Goal: Task Accomplishment & Management: Use online tool/utility

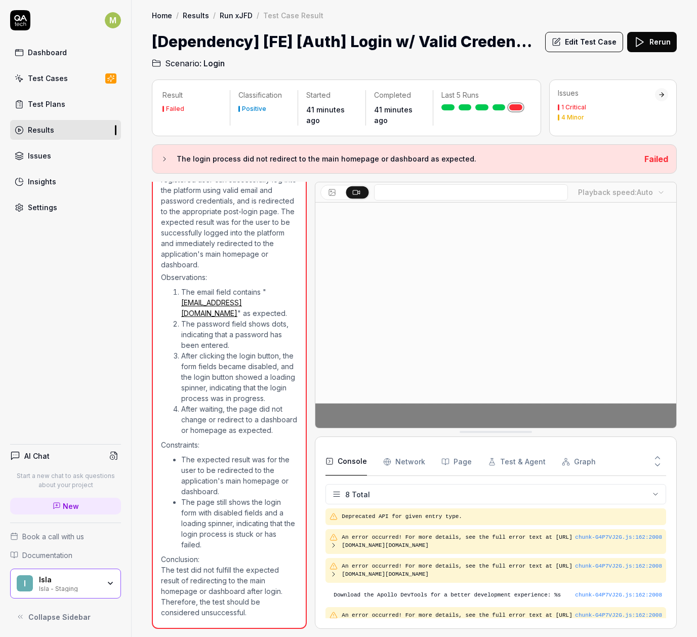
scroll to position [76, 0]
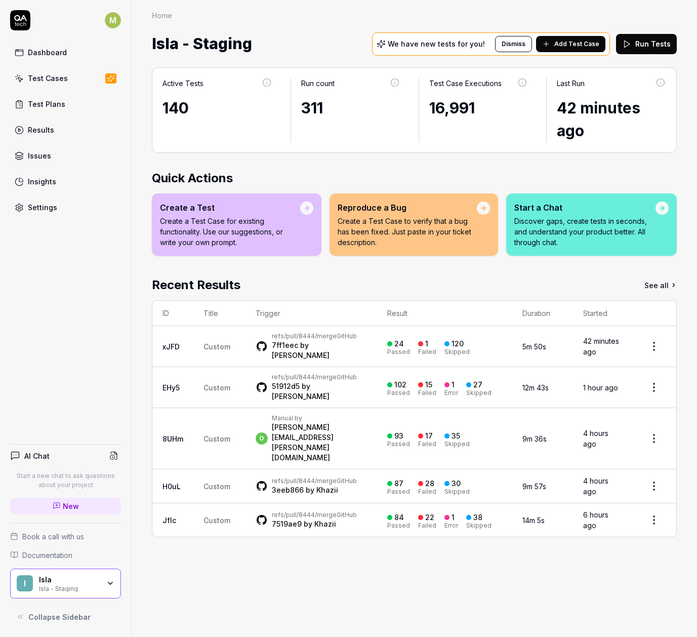
click at [633, 50] on button "Run Tests" at bounding box center [646, 44] width 61 height 20
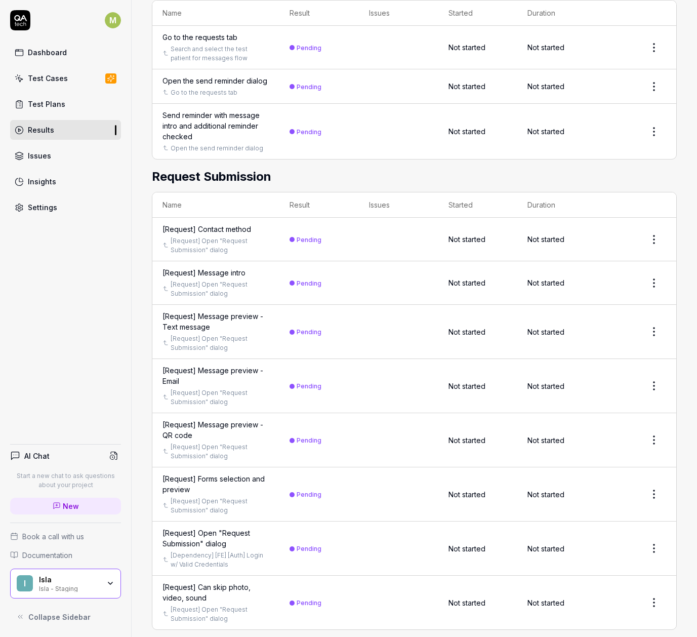
scroll to position [923, 0]
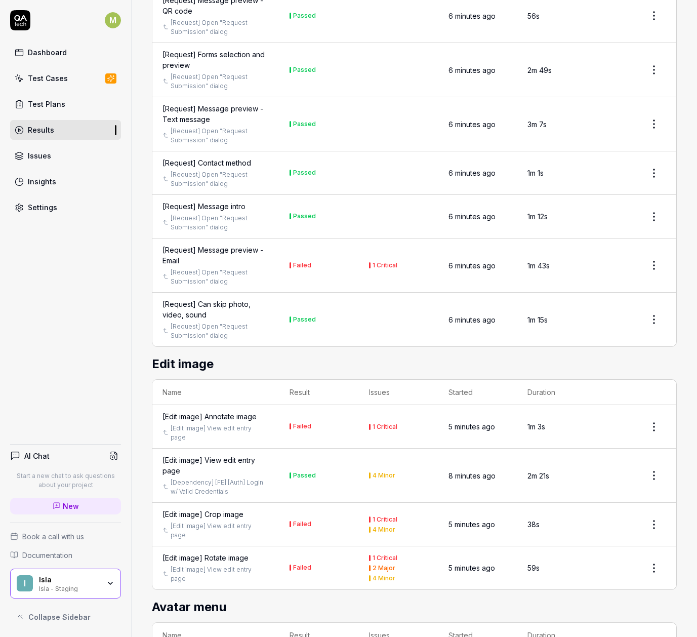
scroll to position [1464, 0]
